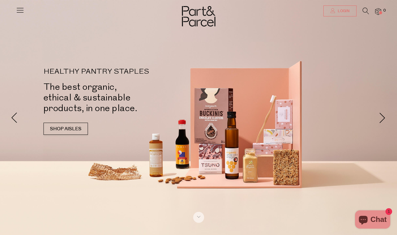
click at [342, 10] on span "Login" at bounding box center [342, 11] width 13 height 5
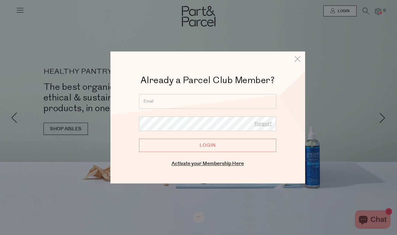
click at [329, 18] on div at bounding box center [198, 117] width 397 height 235
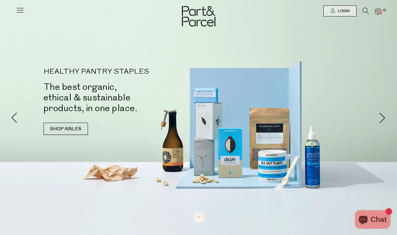
click at [365, 10] on icon at bounding box center [366, 11] width 6 height 7
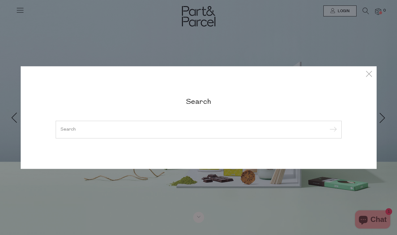
type input "a"
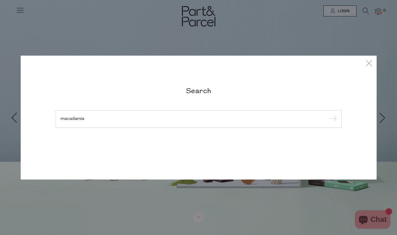
type input "macadamia"
click at [332, 119] on input "submit" at bounding box center [332, 119] width 9 height 9
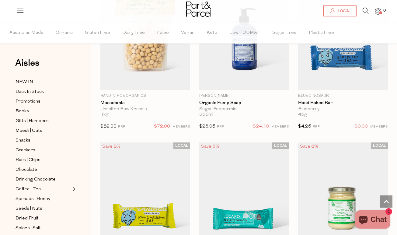
scroll to position [874, 0]
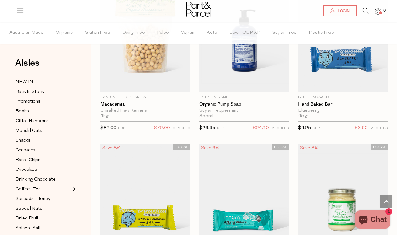
click at [364, 12] on icon at bounding box center [366, 11] width 6 height 7
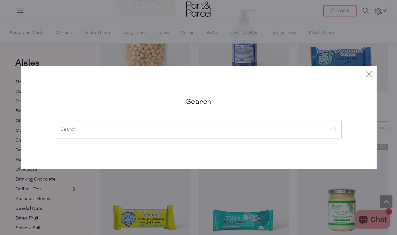
type input "d"
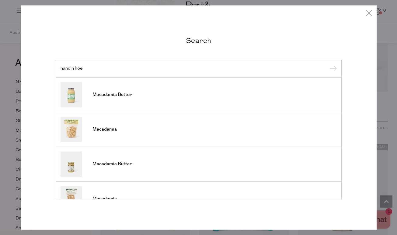
type input "hand n hoe"
click at [332, 69] on input "submit" at bounding box center [332, 69] width 9 height 9
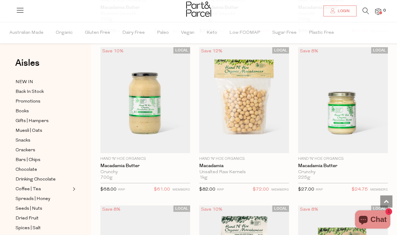
scroll to position [178, 0]
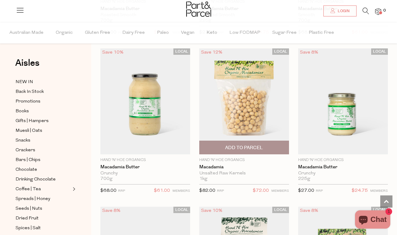
click at [248, 116] on img at bounding box center [244, 101] width 90 height 106
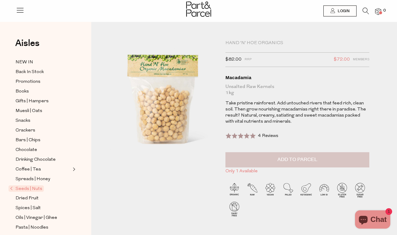
click at [264, 160] on button "Add to Parcel" at bounding box center [298, 159] width 144 height 15
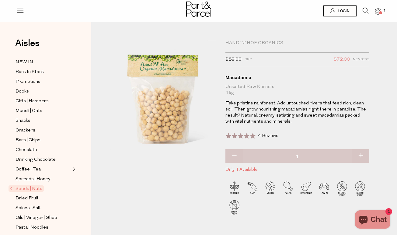
click at [381, 12] on span at bounding box center [380, 12] width 3 height 3
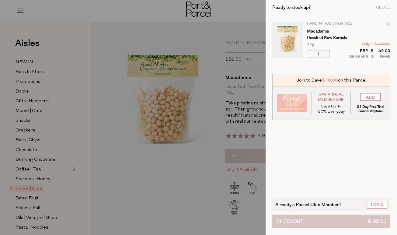
click at [303, 223] on span "Checkout" at bounding box center [289, 221] width 27 height 13
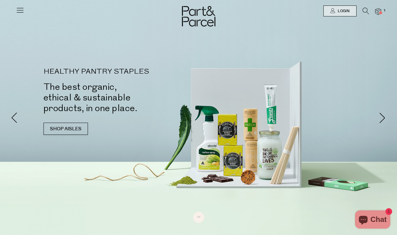
click at [366, 9] on icon at bounding box center [366, 11] width 6 height 7
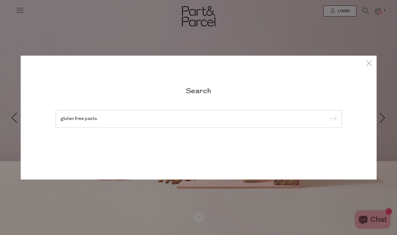
type input "gluten free pasta"
click at [332, 119] on input "submit" at bounding box center [332, 119] width 9 height 9
